Goal: Navigation & Orientation: Find specific page/section

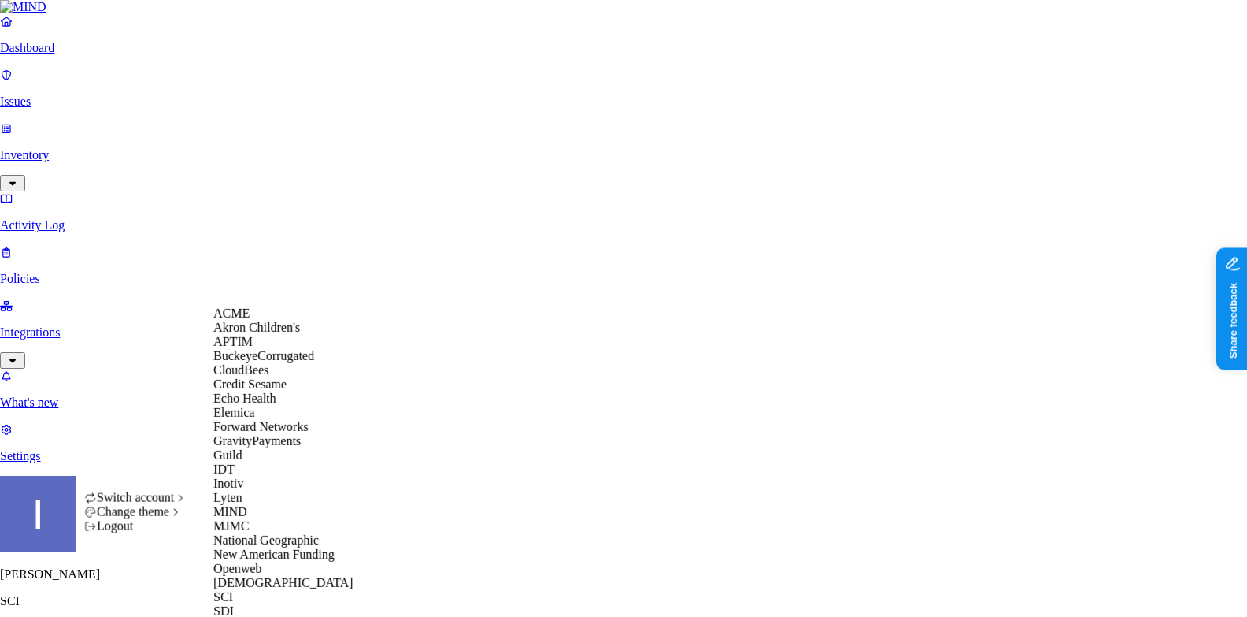
scroll to position [149, 0]
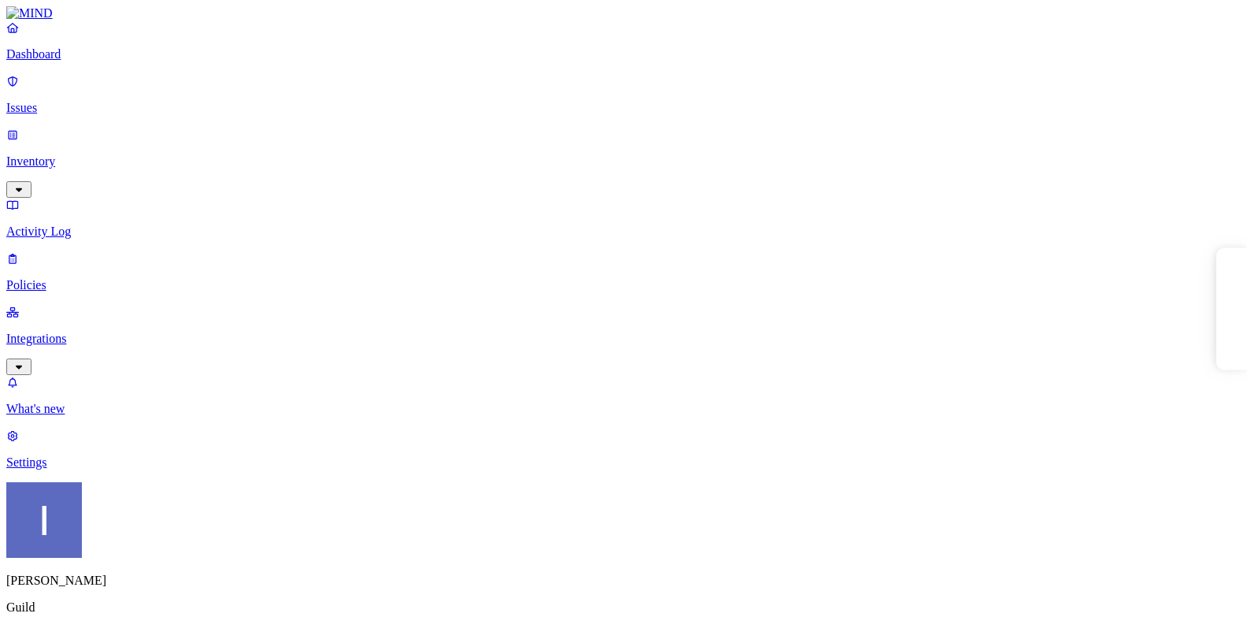
click at [58, 305] on link "Integrations" at bounding box center [623, 339] width 1235 height 68
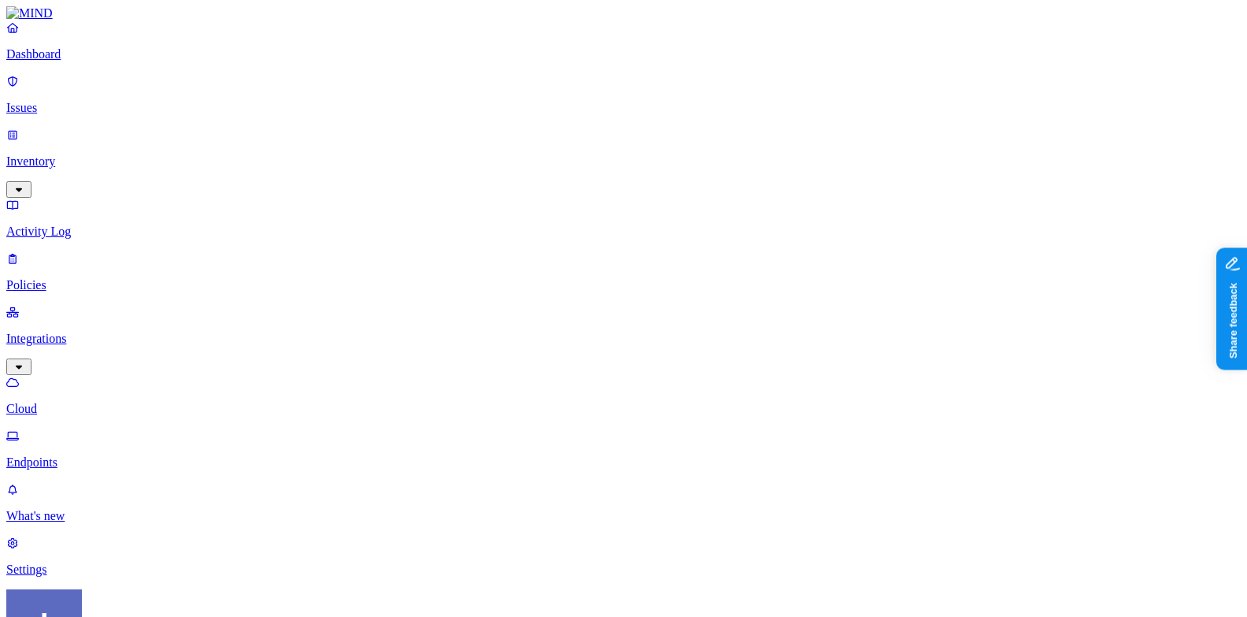
click at [68, 455] on p "Endpoints" at bounding box center [623, 462] width 1235 height 14
click at [69, 375] on link "Cloud" at bounding box center [623, 395] width 1235 height 41
click at [119, 455] on p "Endpoints" at bounding box center [623, 462] width 1235 height 14
